Goal: Find specific page/section: Find specific page/section

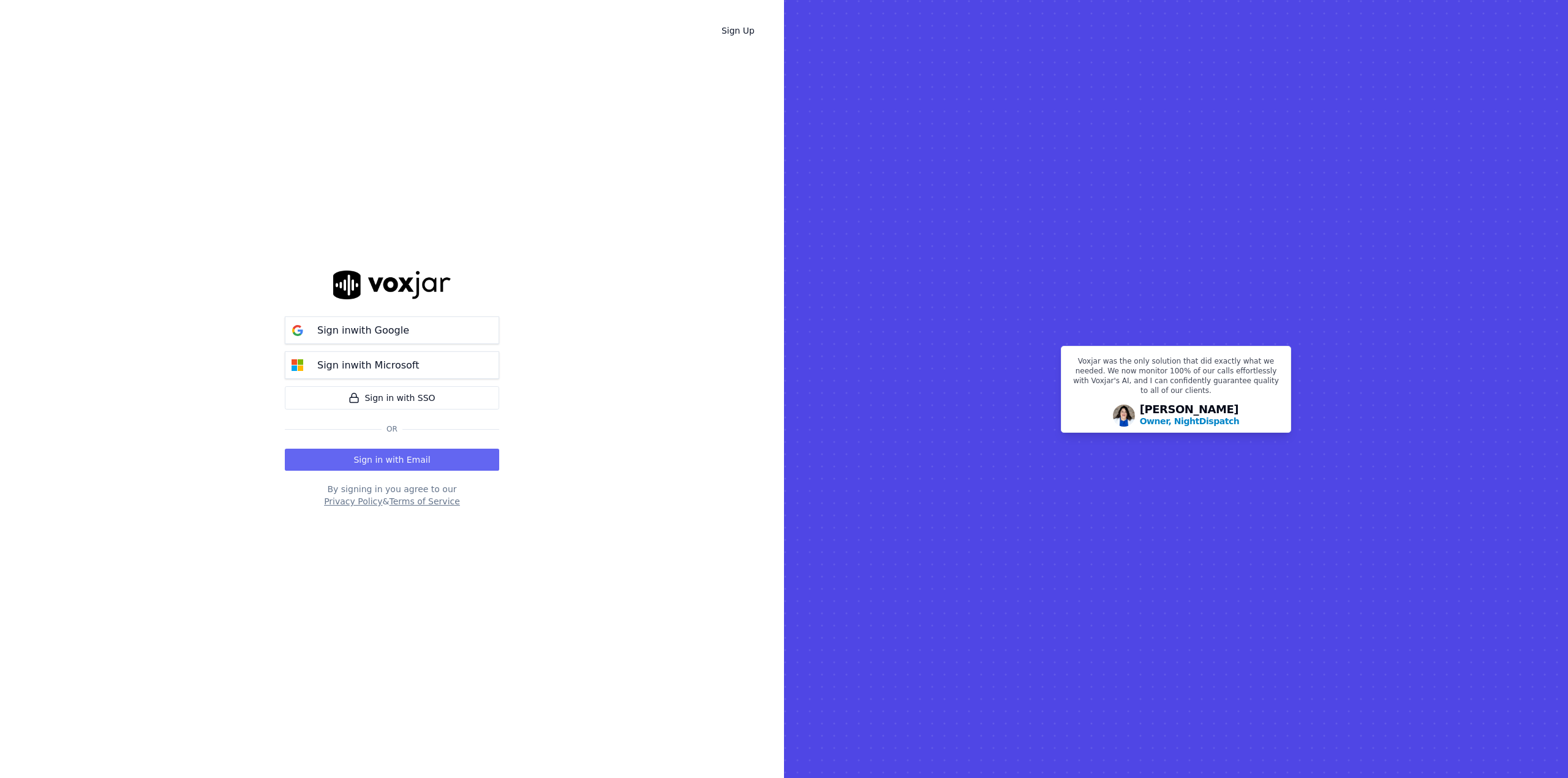
click at [439, 330] on button "Sign in with Google" at bounding box center [392, 330] width 215 height 27
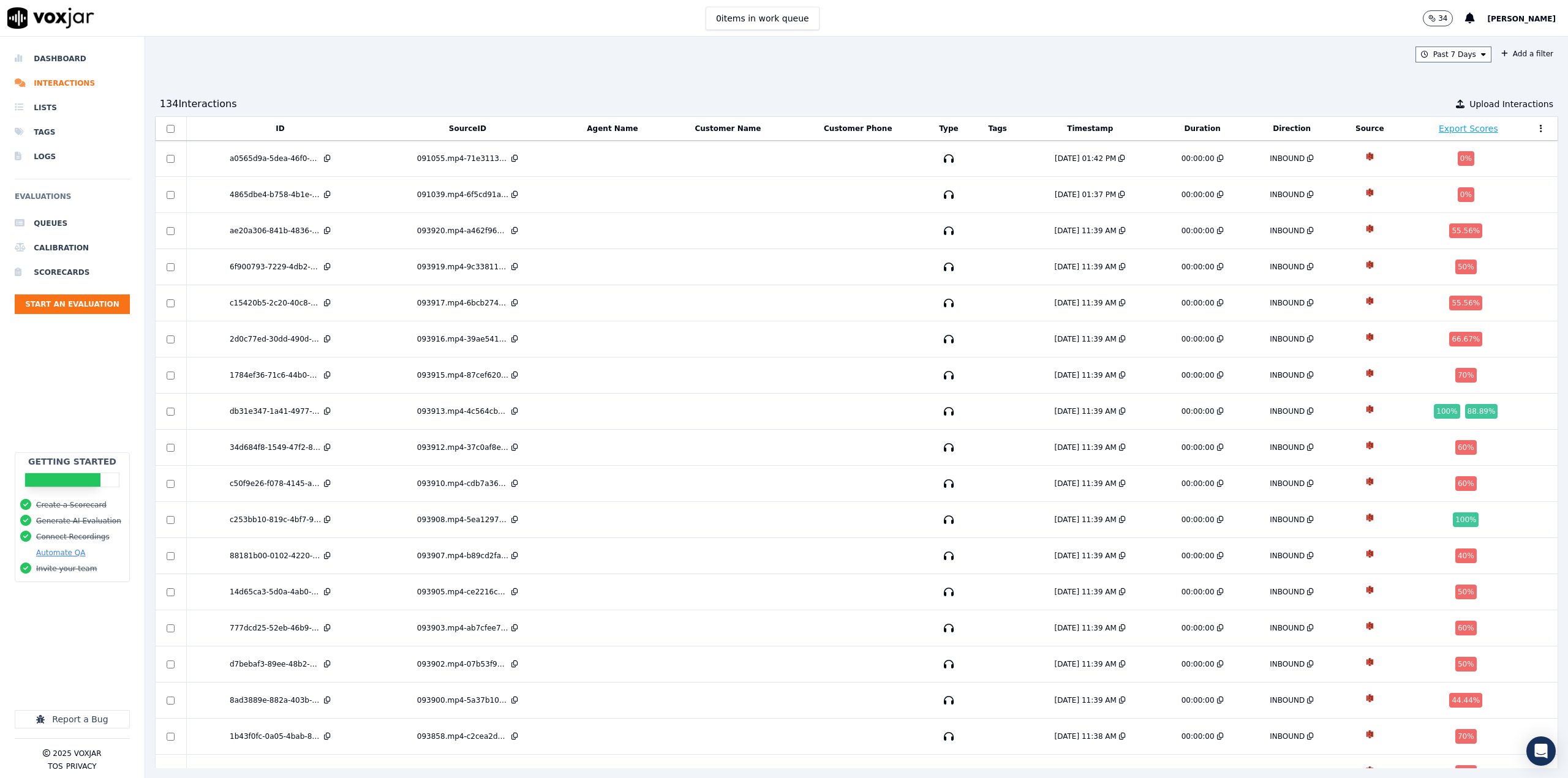
click at [65, 266] on li "Scorecards" at bounding box center [72, 272] width 115 height 25
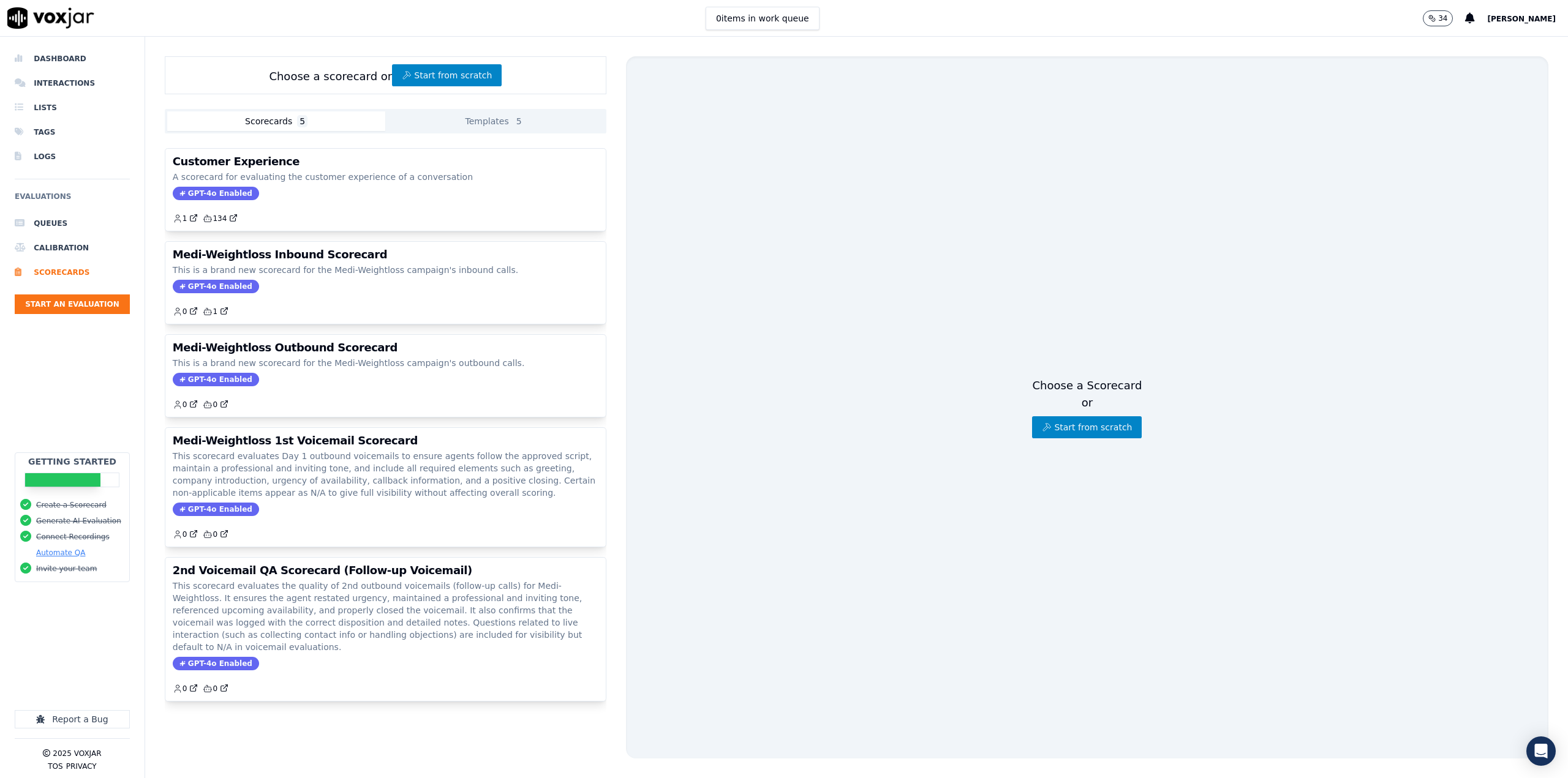
click at [344, 193] on div "GPT-4o Enabled" at bounding box center [385, 193] width 425 height 13
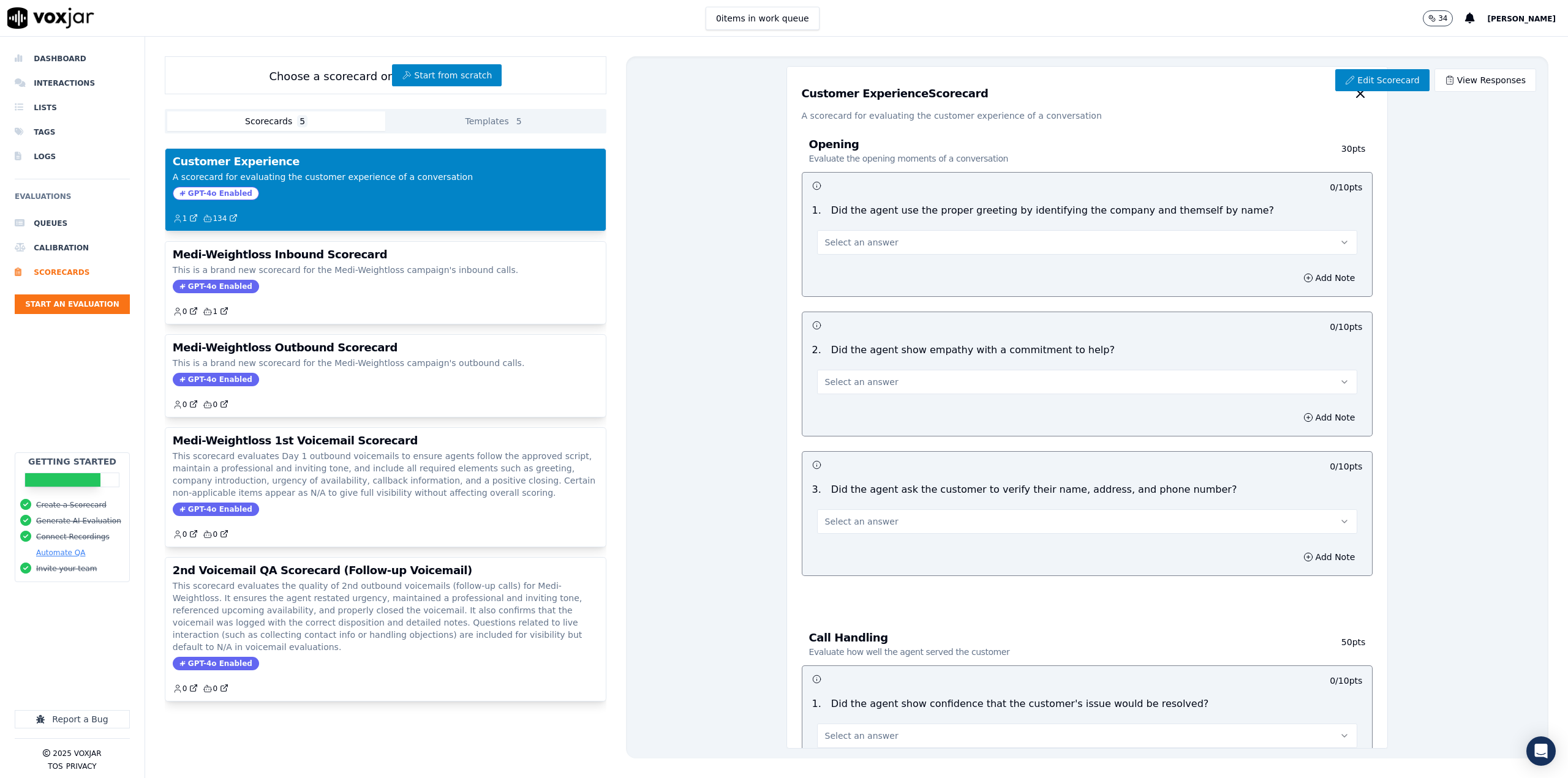
click at [1442, 89] on link "View Responses" at bounding box center [1485, 80] width 102 height 23
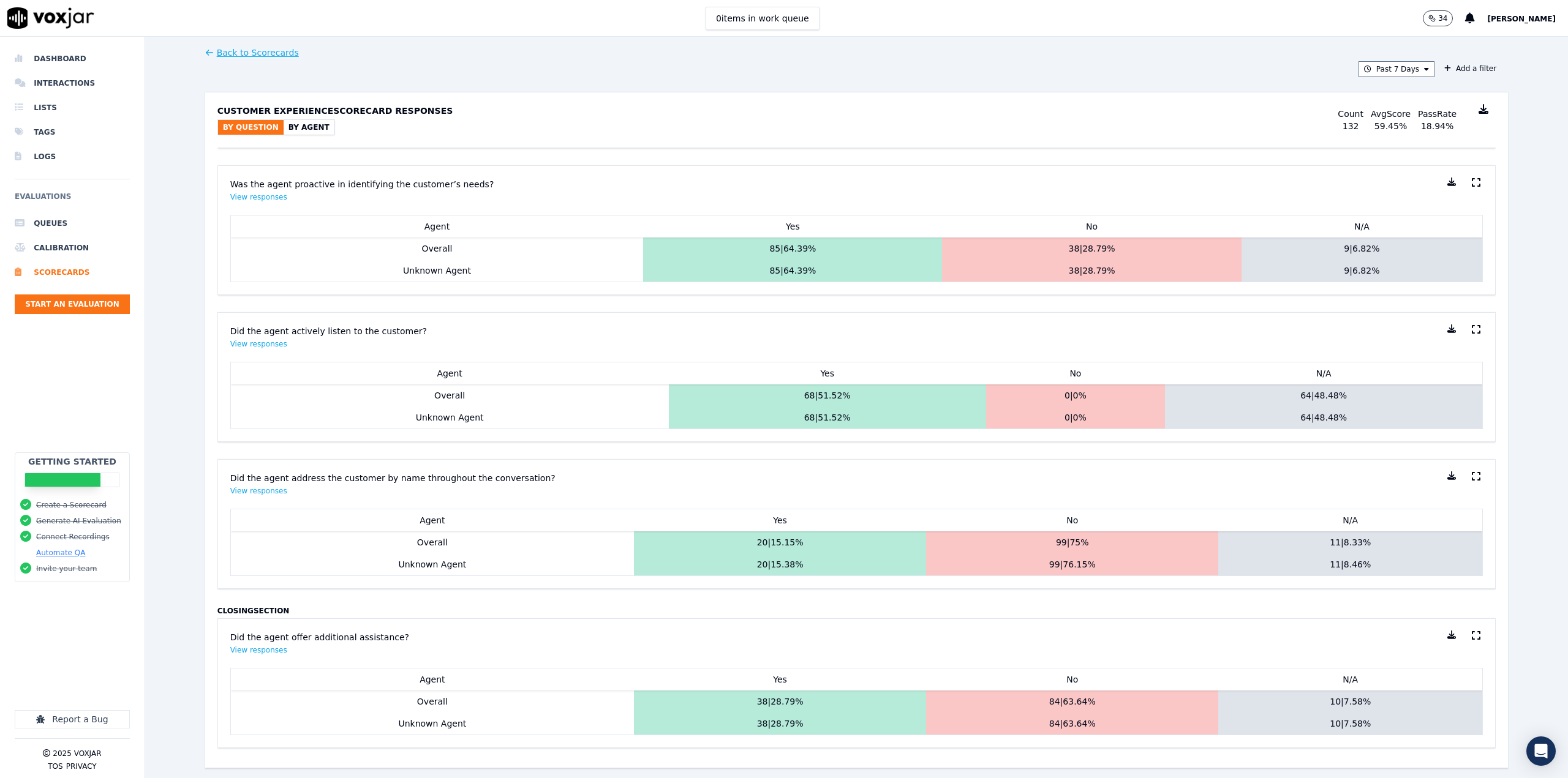
scroll to position [531, 0]
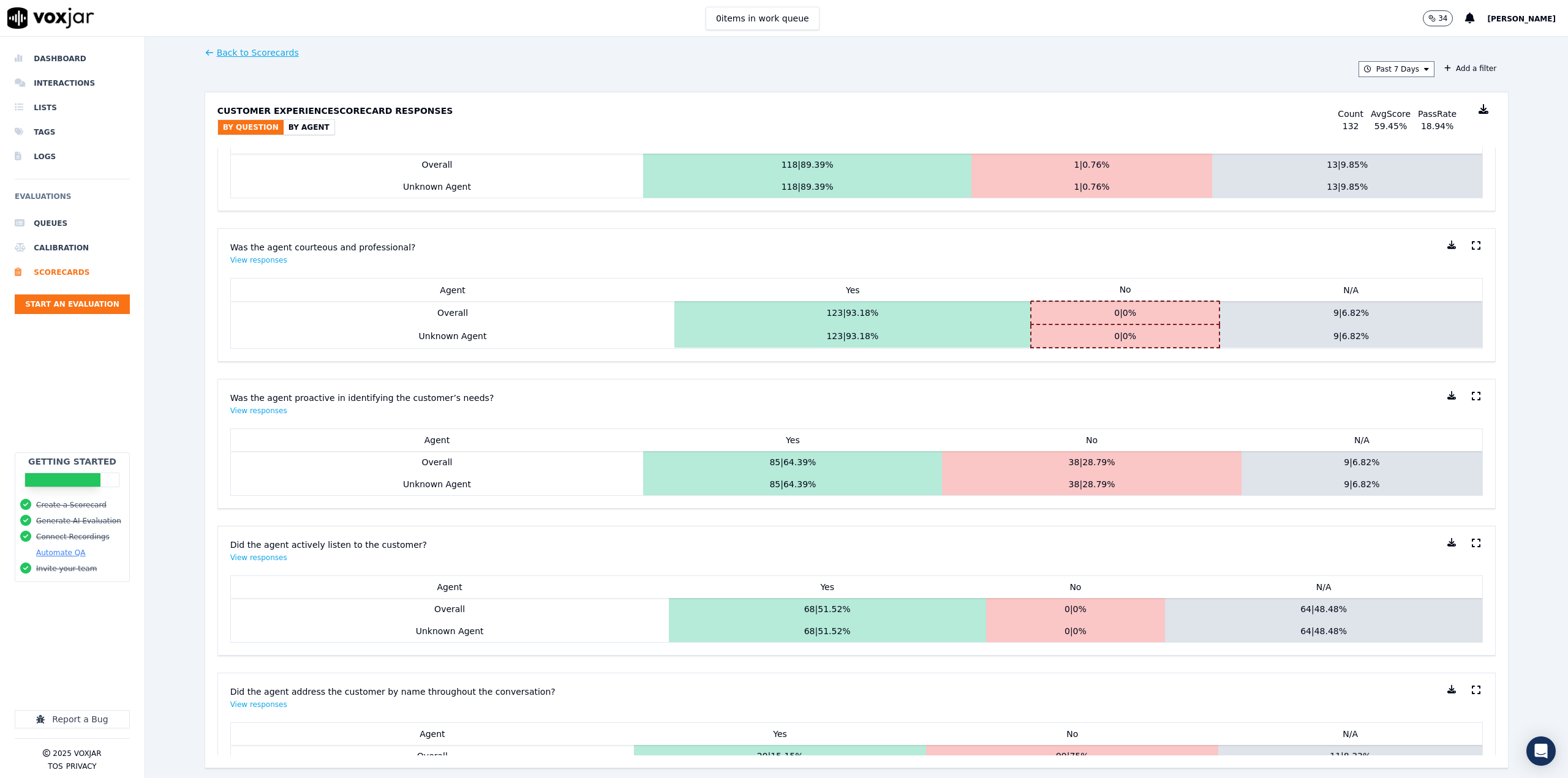
click at [49, 61] on li "Dashboard" at bounding box center [72, 59] width 115 height 25
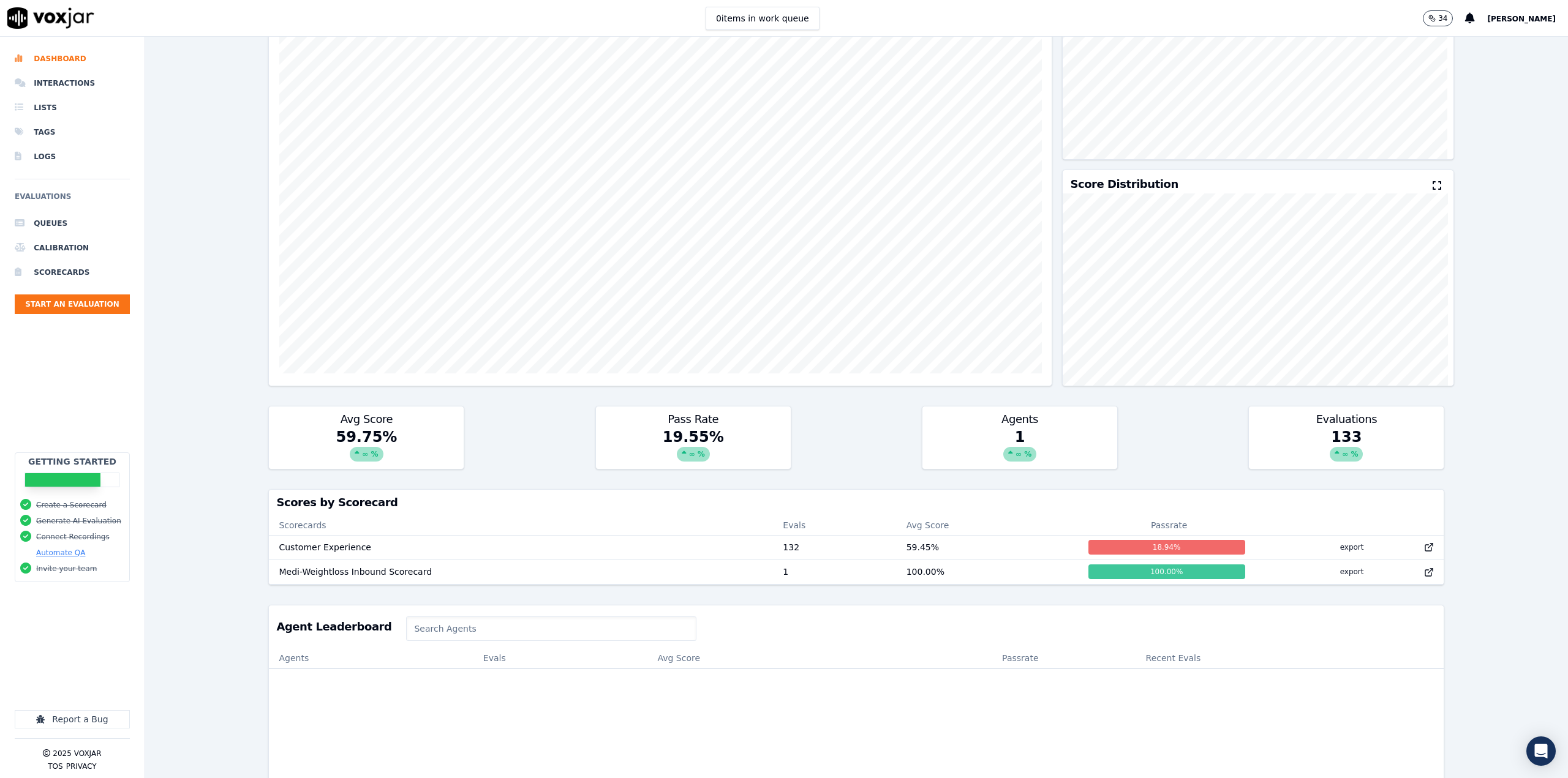
scroll to position [209, 0]
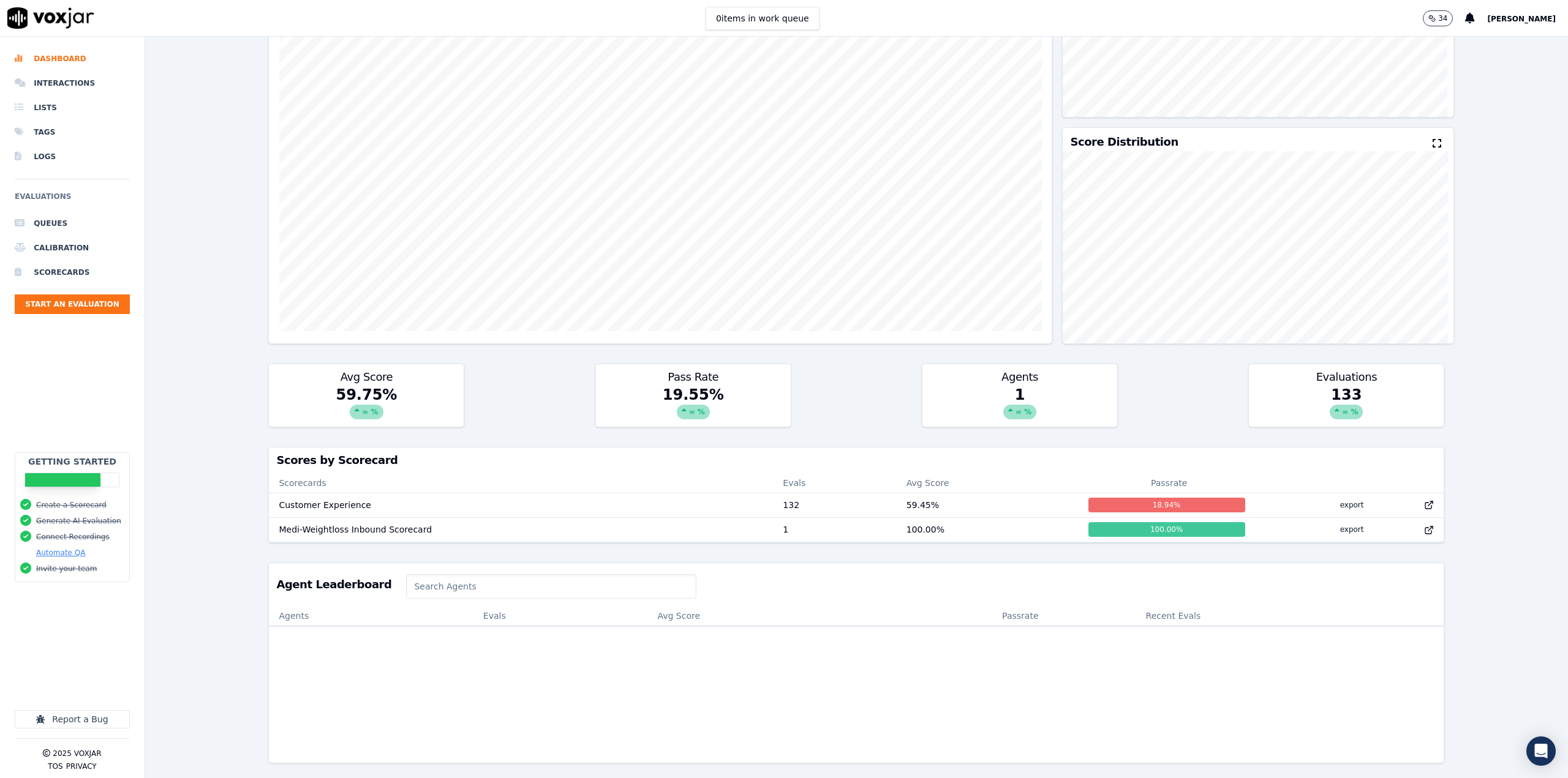
click at [301, 493] on td "Customer Experience" at bounding box center [521, 505] width 504 height 25
